Goal: Task Accomplishment & Management: Complete application form

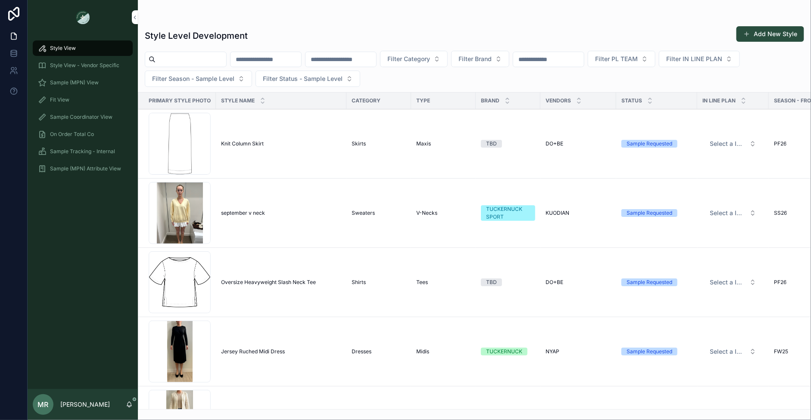
click at [71, 101] on div "Fit View" at bounding box center [83, 100] width 90 height 14
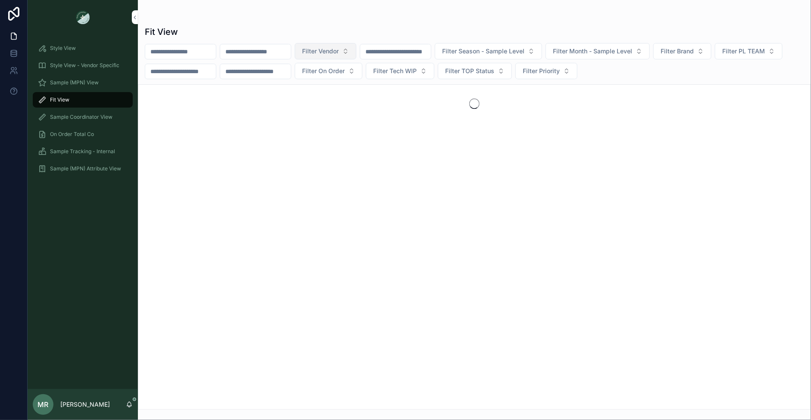
click at [355, 55] on button "Filter Vendor" at bounding box center [326, 51] width 62 height 16
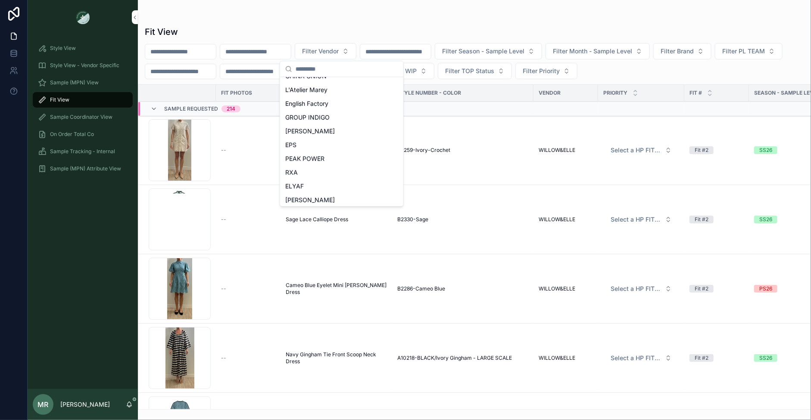
scroll to position [384, 0]
click at [309, 201] on span "WILLOW&ELLE" at bounding box center [306, 198] width 43 height 9
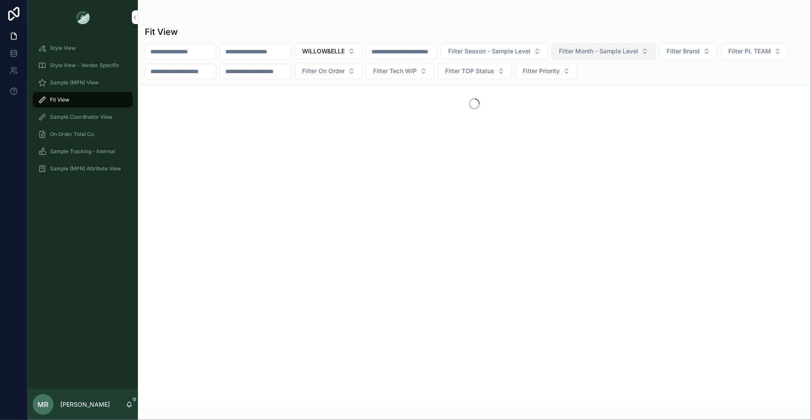
click at [616, 49] on span "Filter Month - Sample Level" at bounding box center [598, 51] width 79 height 9
click at [574, 114] on div "MARCH" at bounding box center [627, 113] width 120 height 14
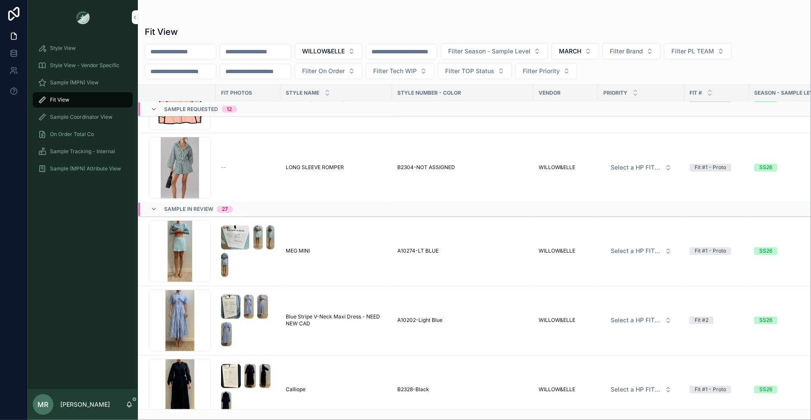
scroll to position [758, 0]
click at [599, 53] on button "MARCH" at bounding box center [574, 51] width 47 height 16
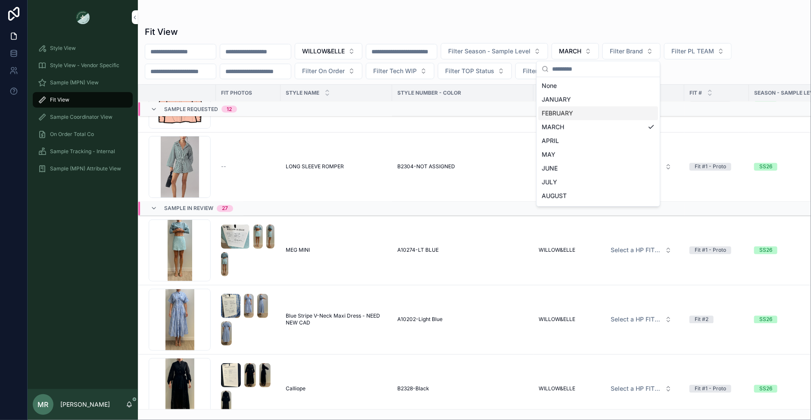
click at [558, 116] on div "FEBRUARY" at bounding box center [598, 113] width 120 height 14
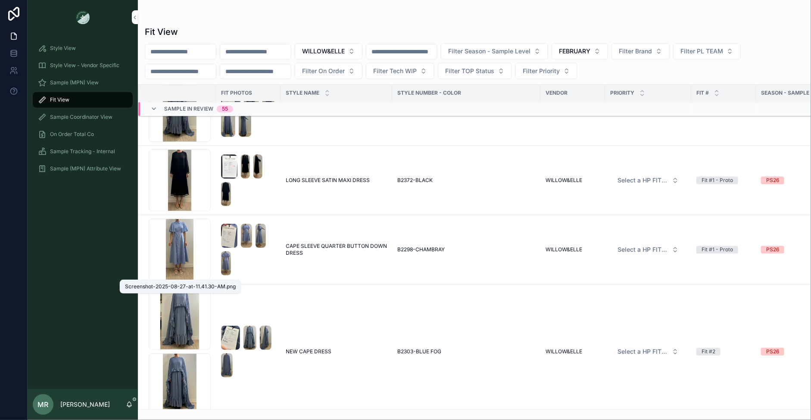
scroll to position [1183, 0]
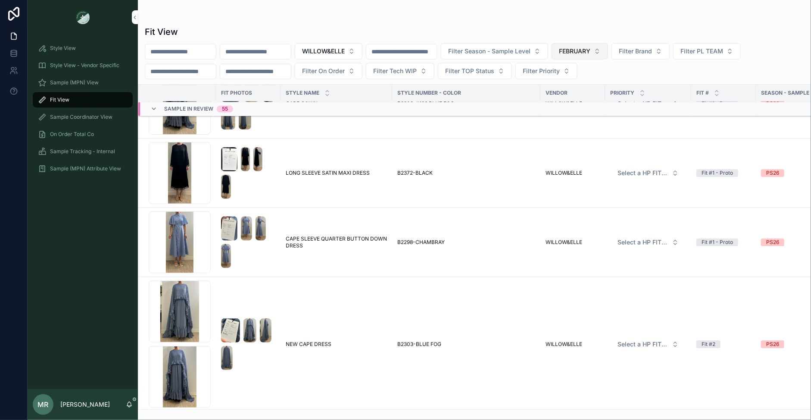
click at [590, 53] on span "FEBRUARY" at bounding box center [574, 51] width 31 height 9
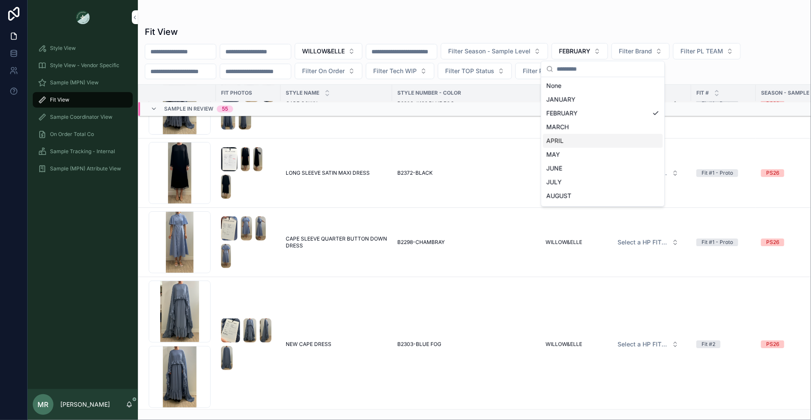
click at [555, 138] on div "APRIL" at bounding box center [603, 141] width 120 height 14
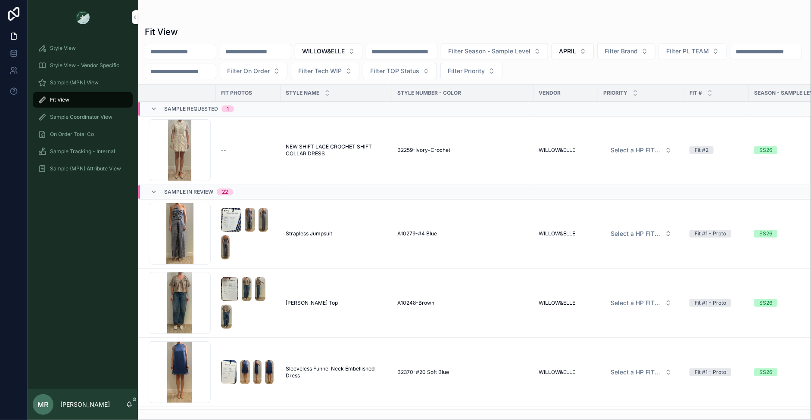
click at [308, 144] on span "NEW SHIFT LACE CROCHET SHIFT COLLAR DRESS" at bounding box center [336, 150] width 101 height 14
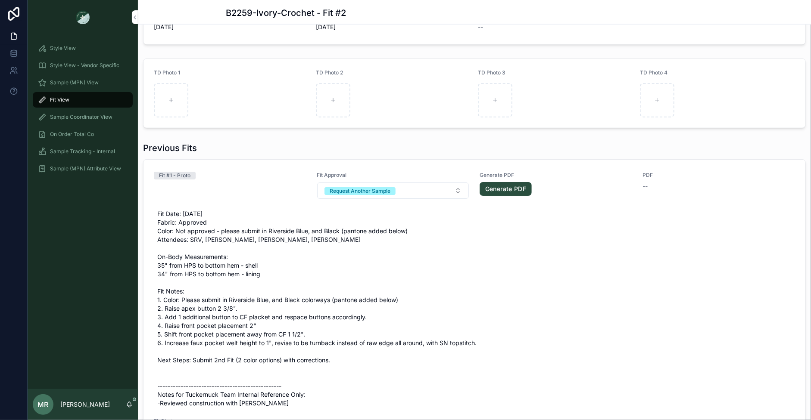
scroll to position [441, 0]
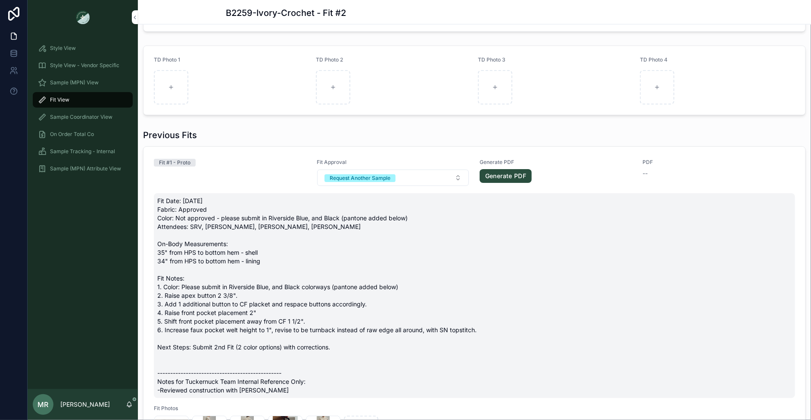
click at [281, 264] on span "Fit Date: 10/8/25 Fabric: Approved Color: Not approved - please submit in River…" at bounding box center [474, 296] width 634 height 198
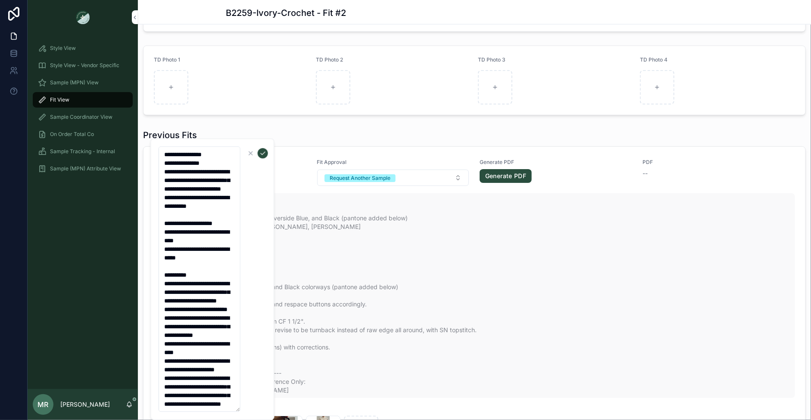
click at [281, 264] on span "Fit Date: 10/8/25 Fabric: Approved Color: Not approved - please submit in River…" at bounding box center [474, 296] width 634 height 198
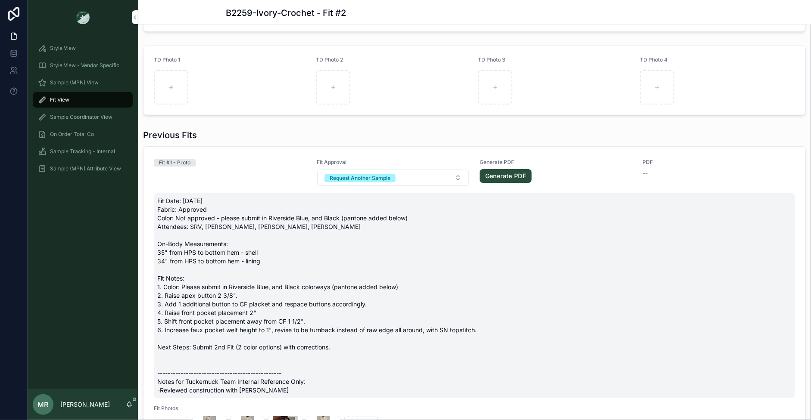
click at [205, 308] on span "Fit Date: 10/8/25 Fabric: Approved Color: Not approved - please submit in River…" at bounding box center [474, 296] width 634 height 198
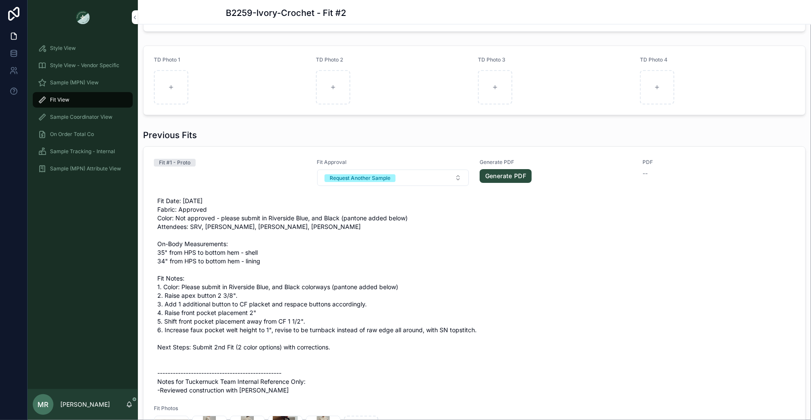
click at [205, 308] on span "Fit Date: 10/8/25 Fabric: Approved Color: Not approved - please submit in River…" at bounding box center [474, 296] width 634 height 198
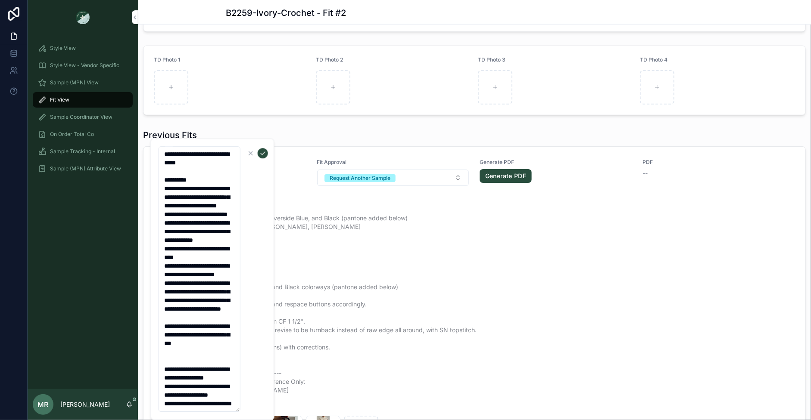
scroll to position [139, 0]
click at [217, 335] on textarea "**********" at bounding box center [200, 279] width 82 height 266
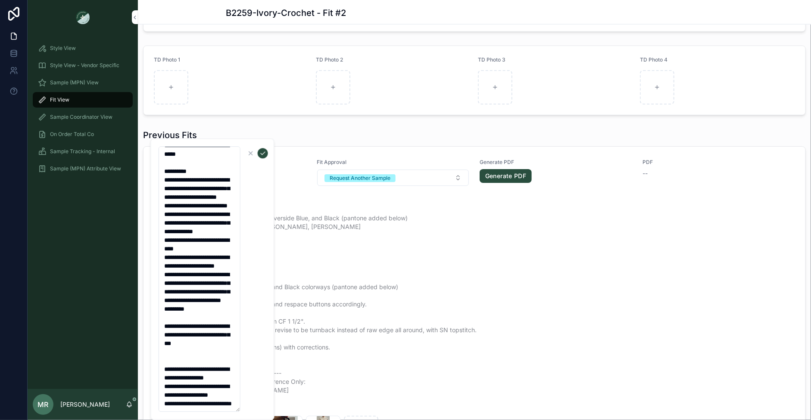
type textarea "**********"
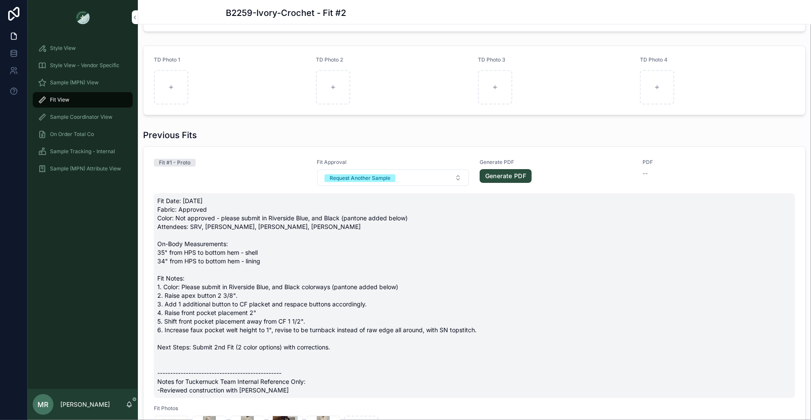
click at [279, 291] on span "Fit Date: 10/8/25 Fabric: Approved Color: Not approved - please submit in River…" at bounding box center [474, 296] width 634 height 198
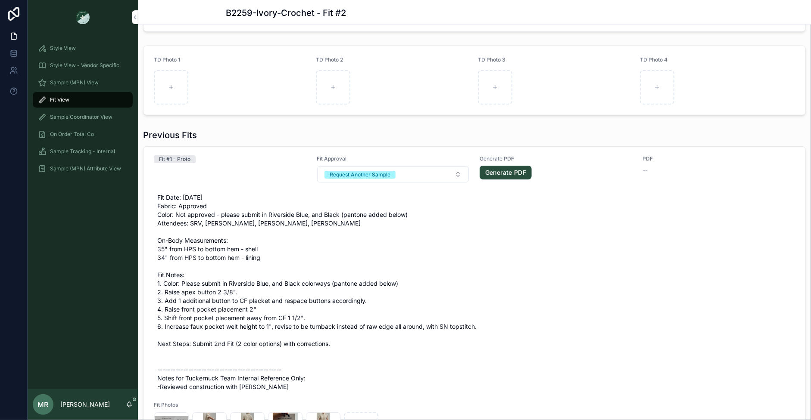
scroll to position [0, 0]
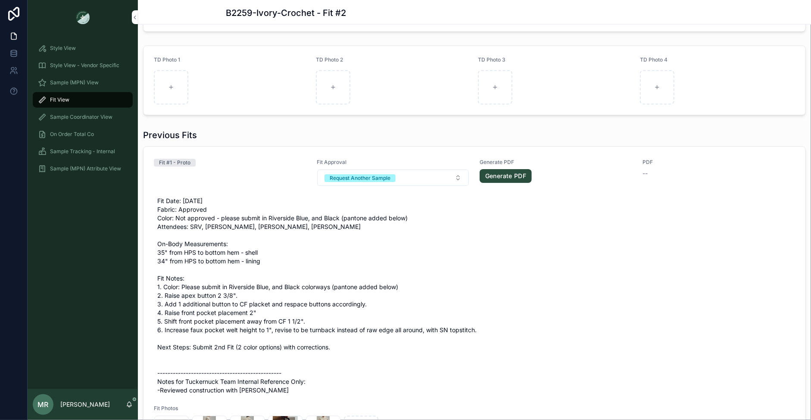
click at [198, 359] on span "Fit Date: 10/8/25 Fabric: Approved Color: Not approved - please submit in River…" at bounding box center [474, 296] width 634 height 198
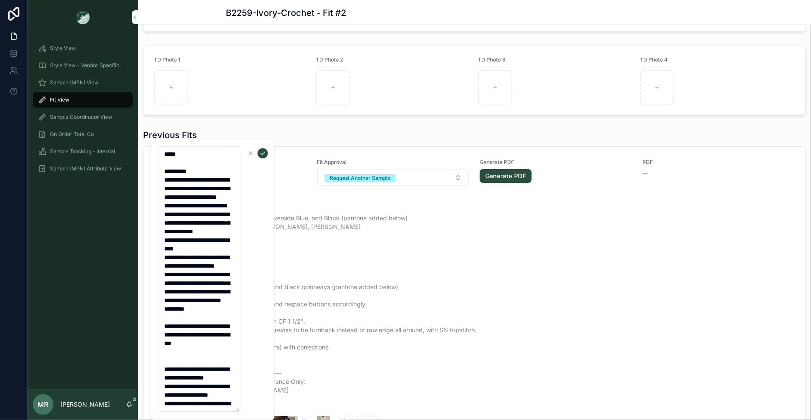
scroll to position [155, 0]
click at [199, 329] on textarea "**********" at bounding box center [200, 279] width 82 height 266
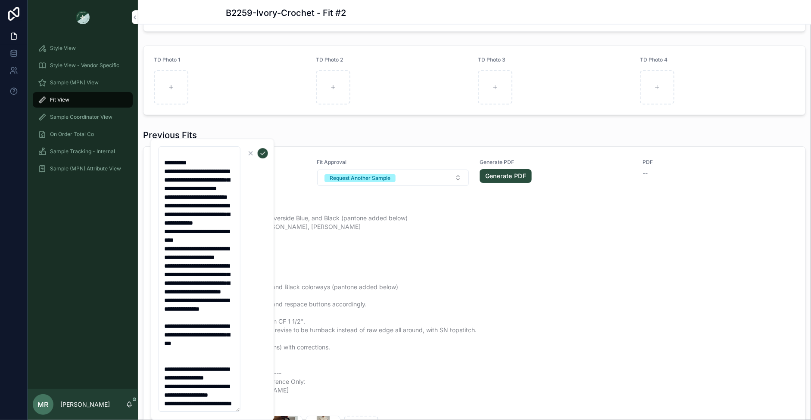
type textarea "**********"
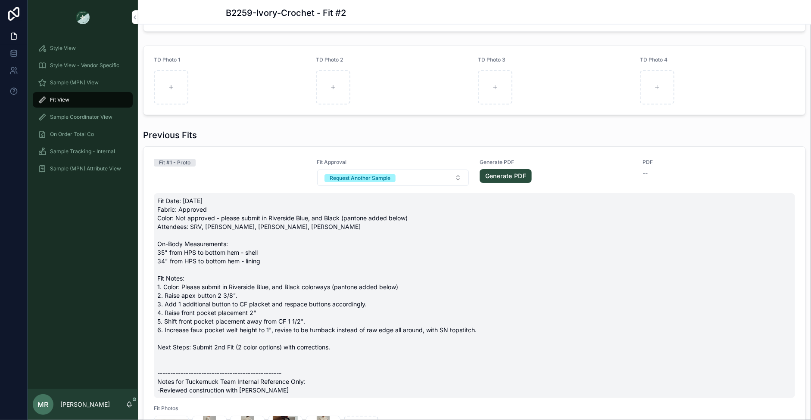
click at [215, 319] on span "Fit Date: 10/8/25 Fabric: Approved Color: Not approved - please submit in River…" at bounding box center [474, 296] width 634 height 198
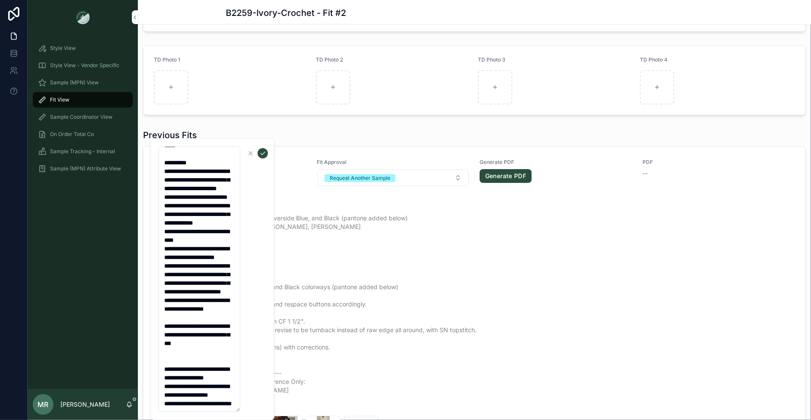
scroll to position [207, 0]
click at [186, 292] on textarea "**********" at bounding box center [200, 279] width 82 height 266
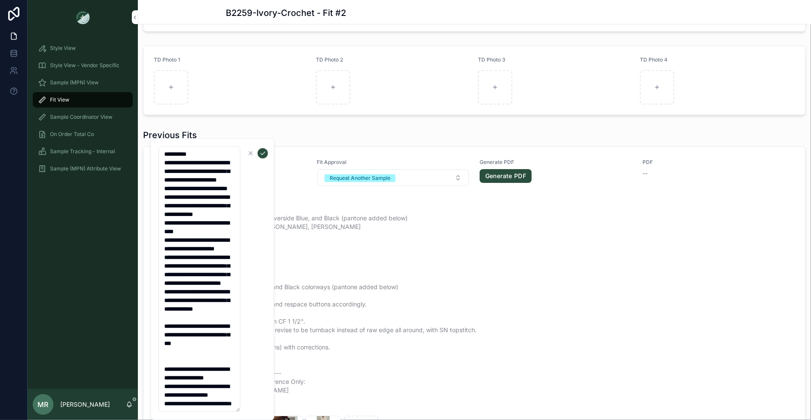
type textarea "**********"
click at [258, 154] on button "scrollable content" at bounding box center [263, 153] width 10 height 10
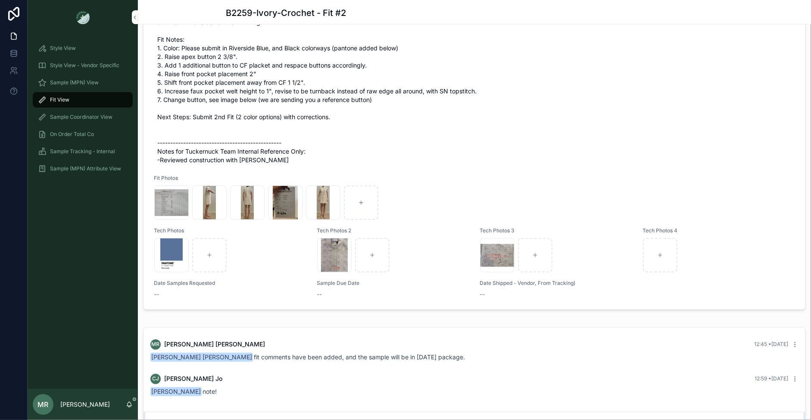
scroll to position [604, 0]
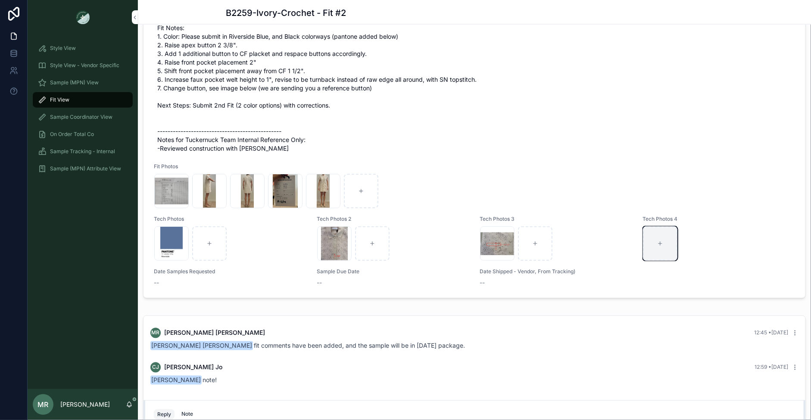
click at [657, 242] on icon "scrollable content" at bounding box center [660, 244] width 6 height 6
click at [743, 202] on div "B2259--1ST-SPEC .jpg Screenshot-2025-06-26-at-12.26.13-PM .png Screenshot-2025-…" at bounding box center [474, 191] width 640 height 34
click at [614, 255] on div "Screenshot-2025-10-10-at-12.44.12-PM .png" at bounding box center [556, 244] width 152 height 34
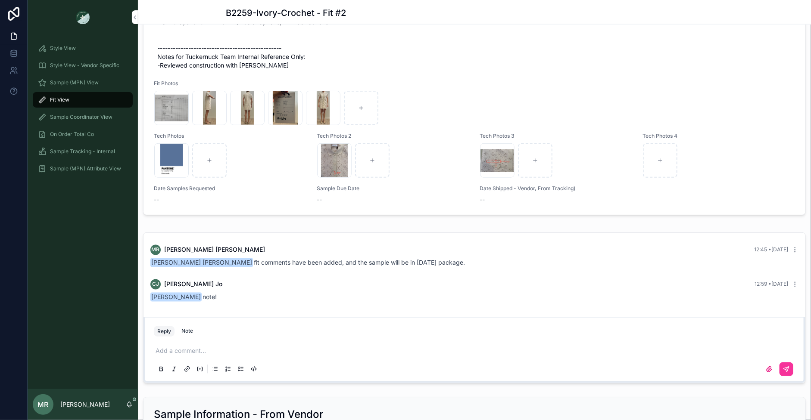
scroll to position [703, 0]
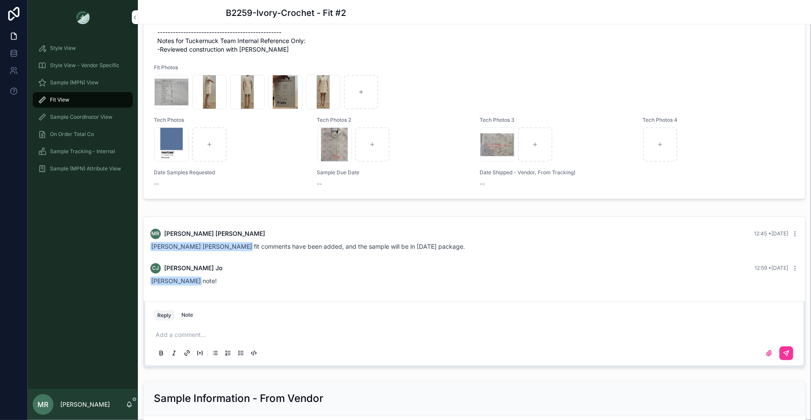
click at [273, 333] on p "scrollable content" at bounding box center [476, 335] width 641 height 9
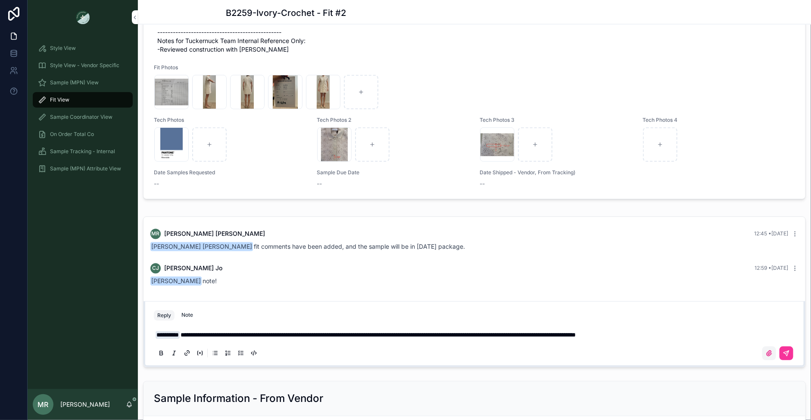
click at [770, 350] on icon "scrollable content" at bounding box center [769, 353] width 7 height 7
click at [0, 0] on input "scrollable content" at bounding box center [0, 0] width 0 height 0
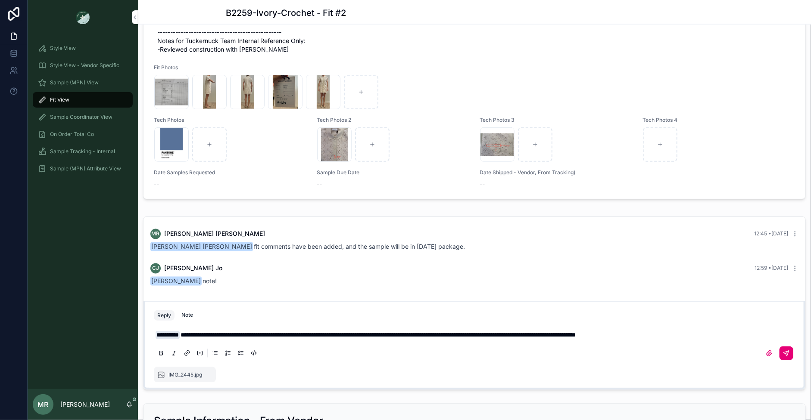
click at [786, 352] on icon "scrollable content" at bounding box center [786, 353] width 5 height 5
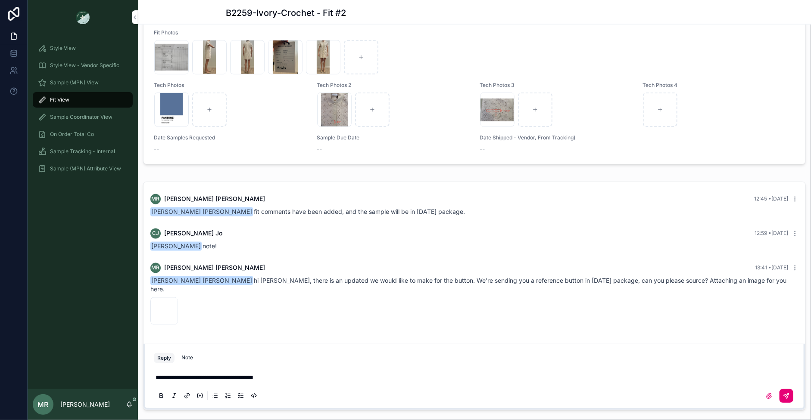
scroll to position [742, 0]
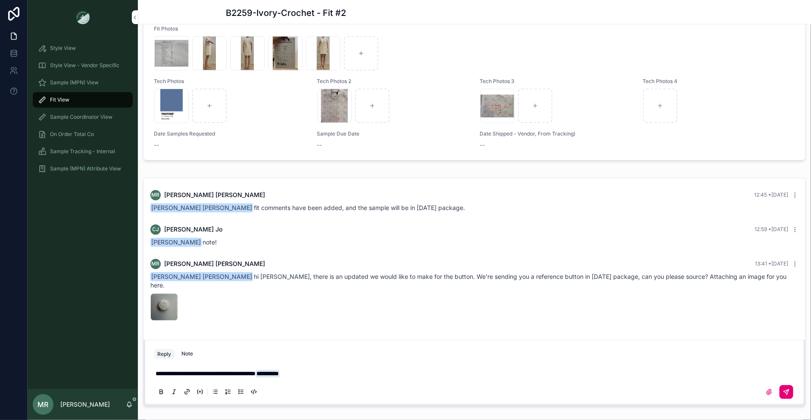
click at [791, 386] on button "scrollable content" at bounding box center [786, 393] width 14 height 14
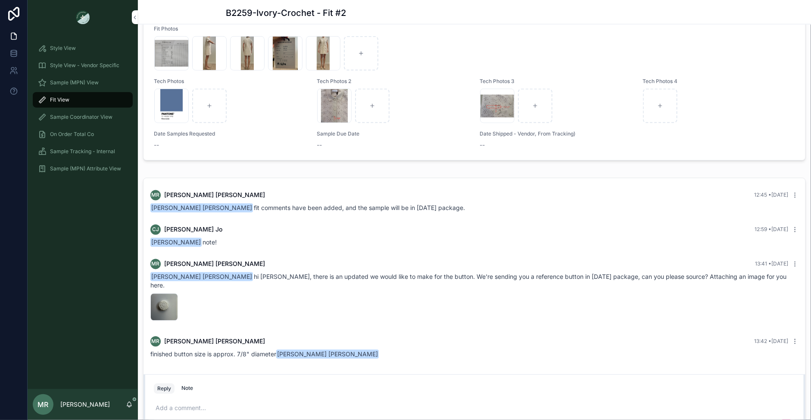
scroll to position [776, 0]
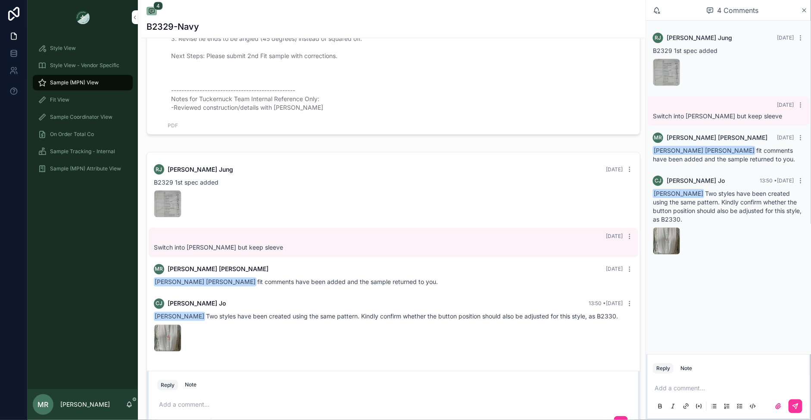
scroll to position [619, 0]
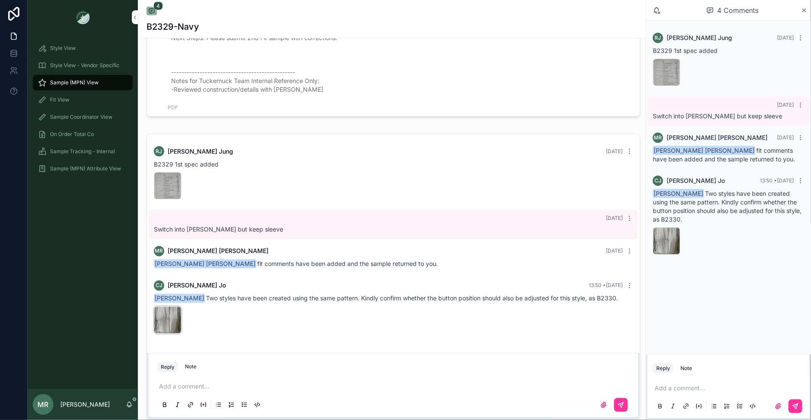
click at [159, 313] on div "attS3jUIXaOBjBu7I26491-Screenshot-2025-10-09-at-5.03.32-PM .png" at bounding box center [168, 321] width 28 height 28
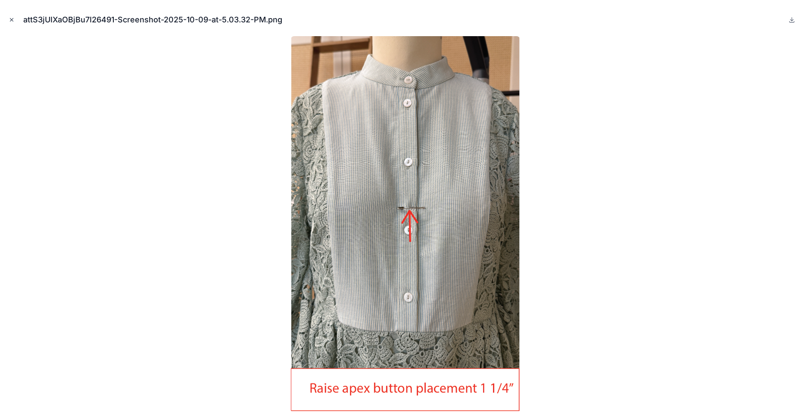
click at [13, 21] on icon "Close modal" at bounding box center [11, 20] width 3 height 3
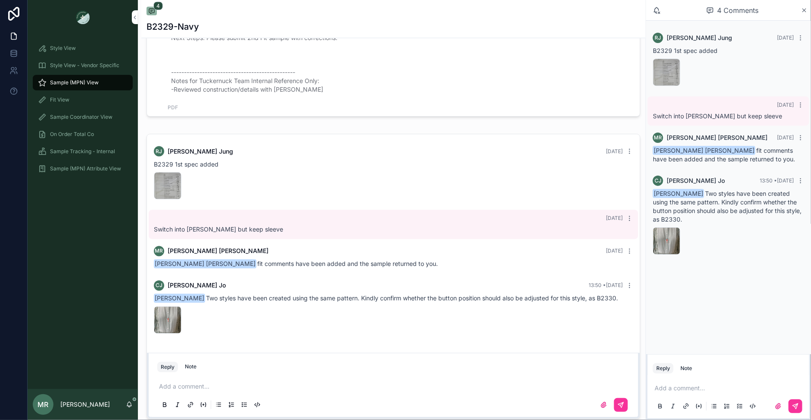
click at [224, 388] on p "scrollable content" at bounding box center [395, 387] width 472 height 9
click at [402, 384] on span "**********" at bounding box center [293, 387] width 218 height 6
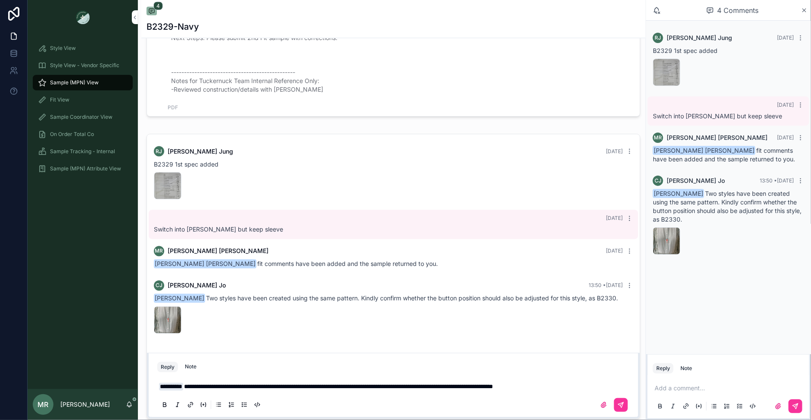
click at [478, 387] on span "**********" at bounding box center [338, 387] width 309 height 6
click at [626, 385] on p "**********" at bounding box center [395, 387] width 472 height 9
click at [517, 386] on span "**********" at bounding box center [350, 387] width 333 height 6
click at [622, 408] on button "scrollable content" at bounding box center [621, 406] width 14 height 14
